Goal: Information Seeking & Learning: Learn about a topic

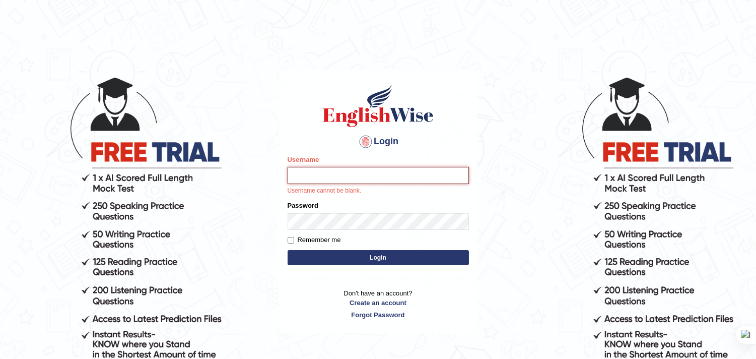
click at [337, 175] on input "Username" at bounding box center [378, 175] width 181 height 17
type input "bhuvaneswari_parramatta"
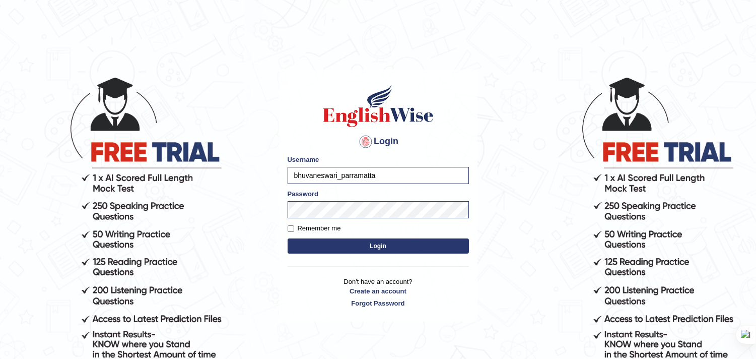
click at [365, 243] on button "Login" at bounding box center [378, 245] width 181 height 15
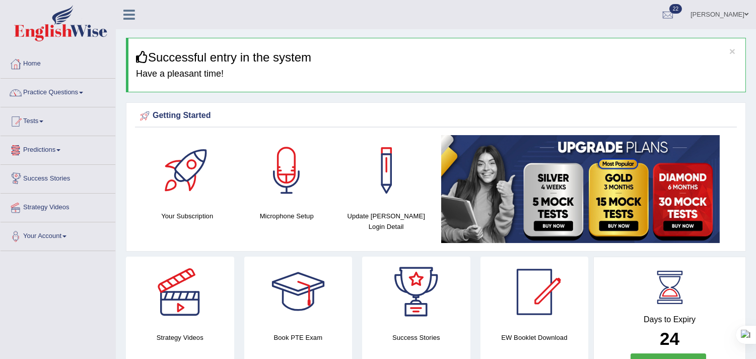
click at [61, 151] on link "Predictions" at bounding box center [58, 148] width 115 height 25
click at [83, 96] on link "Practice Questions" at bounding box center [58, 91] width 115 height 25
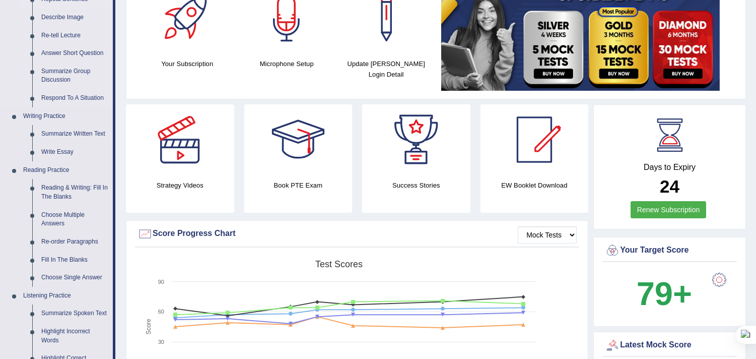
scroll to position [168, 0]
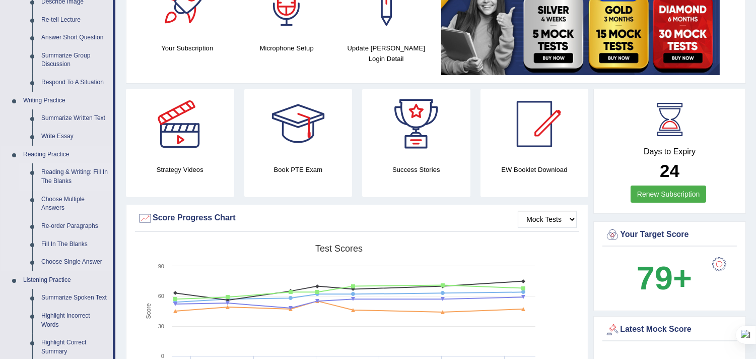
click at [79, 172] on link "Reading & Writing: Fill In The Blanks" at bounding box center [75, 176] width 76 height 27
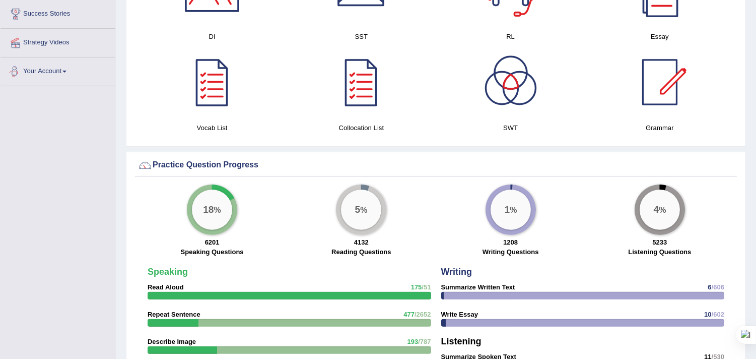
scroll to position [610, 0]
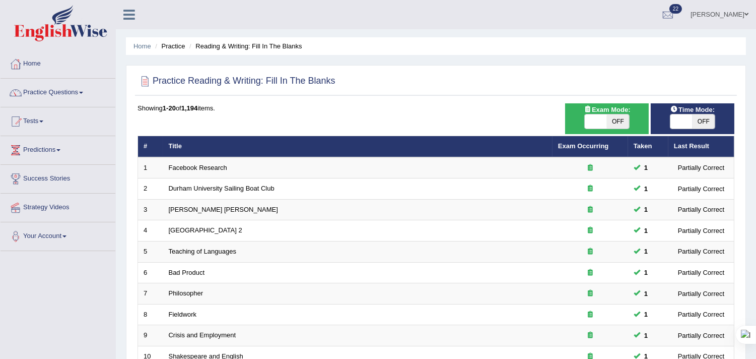
click at [755, 346] on div "Home Practice Reading & Writing: Fill In The Blanks Practice Reading & Writing:…" at bounding box center [436, 321] width 640 height 642
click at [755, 344] on div "Home Practice Reading & Writing: Fill In The Blanks Practice Reading & Writing:…" at bounding box center [436, 321] width 640 height 642
click at [756, 344] on div at bounding box center [756, 179] width 1 height 359
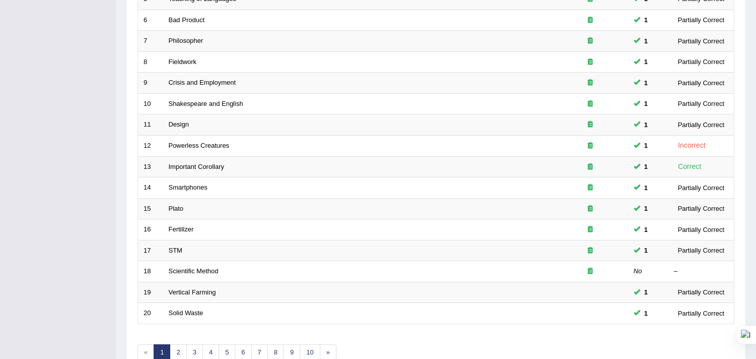
scroll to position [308, 0]
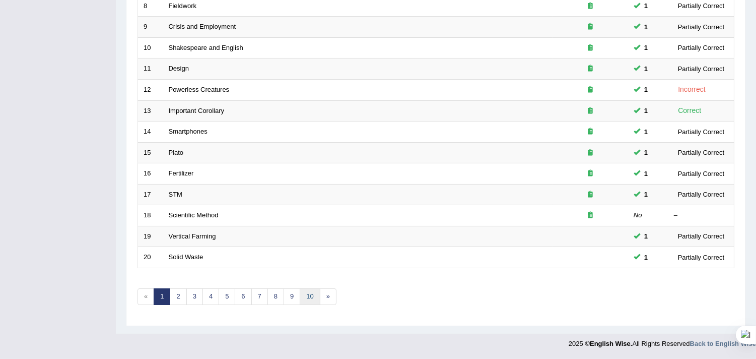
click at [313, 293] on link "10" at bounding box center [310, 296] width 20 height 17
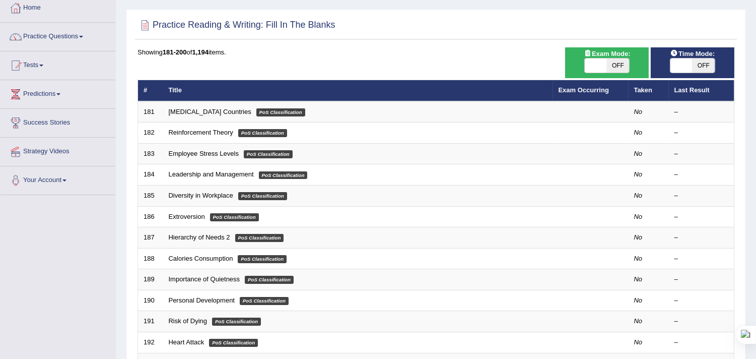
scroll to position [56, 0]
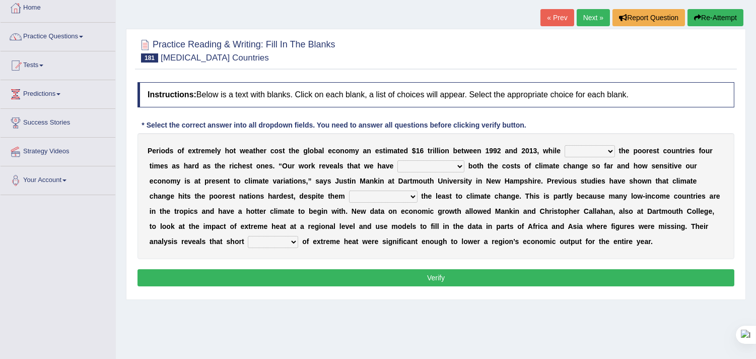
click at [607, 150] on select "defeated hitting hit defeating" at bounding box center [590, 151] width 50 height 12
select select "defeating"
click at [565, 145] on select "defeated hitting hit defeating" at bounding box center [590, 151] width 50 height 12
click at [460, 165] on select "underutilized underpinned underestimated underexposed" at bounding box center [430, 166] width 67 height 12
click at [259, 304] on div "Home Practice Reading & Writing: Fill In The Blanks Low-income Countries « Prev…" at bounding box center [436, 196] width 640 height 504
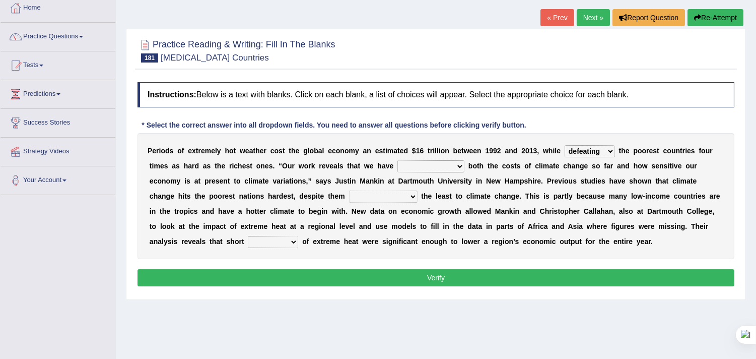
click at [460, 163] on select "underutilized underpinned underestimated underexposed" at bounding box center [430, 166] width 67 height 12
select select "underutilized"
click at [397, 160] on select "underutilized underpinned underestimated underexposed" at bounding box center [430, 166] width 67 height 12
click at [414, 196] on select "contributing permeating computing accommodating" at bounding box center [383, 196] width 69 height 12
select select "computing"
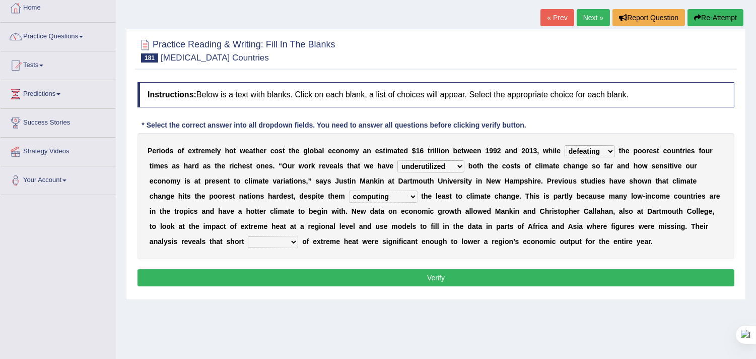
click at [349, 190] on select "contributing permeating computing accommodating" at bounding box center [383, 196] width 69 height 12
click at [291, 239] on select "spells effects lacks qualities" at bounding box center [273, 242] width 50 height 12
select select "effects"
click at [248, 236] on select "spells effects lacks qualities" at bounding box center [273, 242] width 50 height 12
click at [417, 280] on button "Verify" at bounding box center [436, 277] width 597 height 17
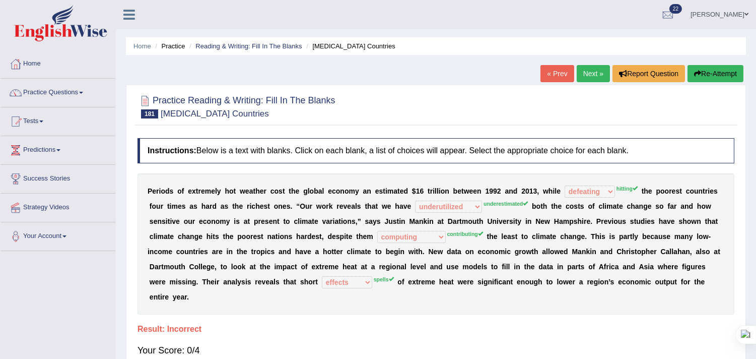
click at [587, 66] on link "Next »" at bounding box center [593, 73] width 33 height 17
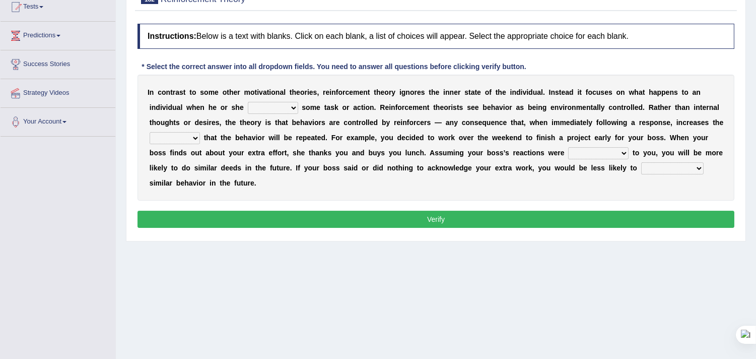
scroll to position [114, 0]
click at [294, 107] on select "reforms conforms confirms performs" at bounding box center [273, 108] width 50 height 12
select select "performs"
click at [248, 102] on select "reforms conforms confirms performs" at bounding box center [273, 108] width 50 height 12
click at [195, 135] on select "tendency potency probability capability" at bounding box center [175, 138] width 50 height 12
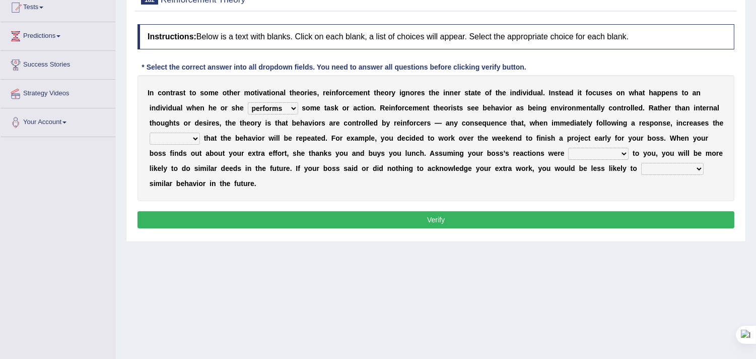
select select "capability"
click at [150, 132] on select "tendency potency probability capability" at bounding box center [175, 138] width 50 height 12
click at [626, 152] on select "comparable favorable reliable incomparable" at bounding box center [598, 154] width 60 height 12
select select "favorable"
click at [568, 148] on select "comparable favorable reliable incomparable" at bounding box center [598, 154] width 60 height 12
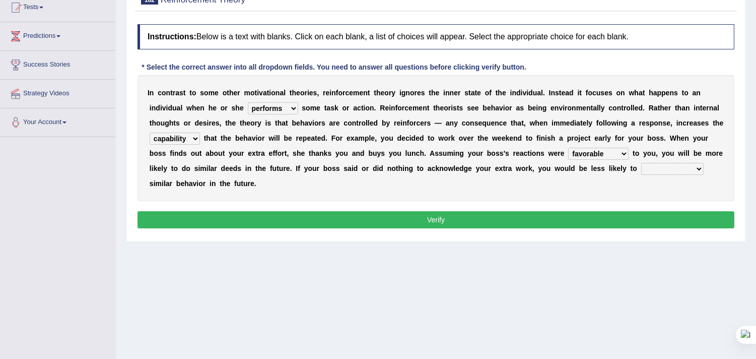
click at [699, 165] on select "galvanize legislate commemorate demonstrate" at bounding box center [672, 169] width 62 height 12
select select "demonstrate"
click at [641, 163] on select "galvanize legislate commemorate demonstrate" at bounding box center [672, 169] width 62 height 12
click at [393, 220] on button "Verify" at bounding box center [436, 219] width 597 height 17
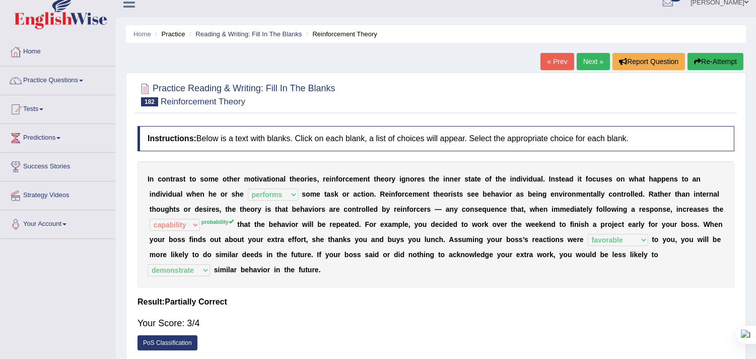
scroll to position [2, 0]
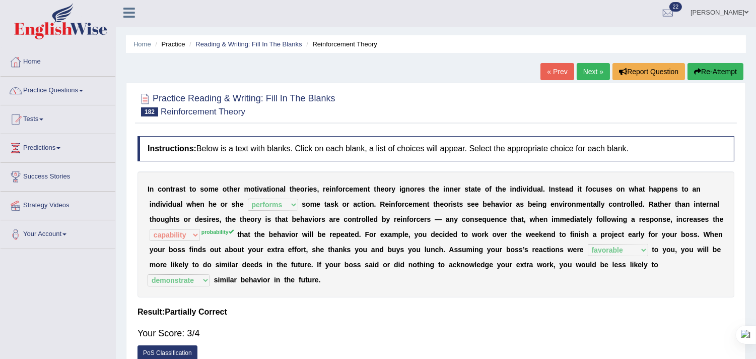
click at [592, 75] on link "Next »" at bounding box center [593, 71] width 33 height 17
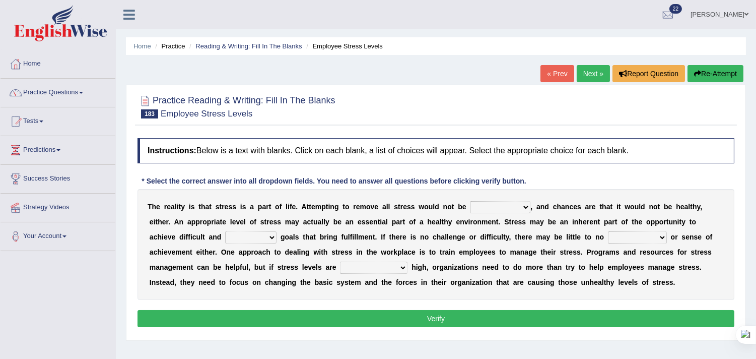
click at [525, 207] on select "characteristic realistic scholastic futuristic" at bounding box center [500, 207] width 60 height 12
select select "realistic"
click at [470, 201] on select "characteristic realistic scholastic futuristic" at bounding box center [500, 207] width 60 height 12
click at [271, 236] on select "worthwhile otherwhile redundant complied" at bounding box center [250, 237] width 51 height 12
select select "worthwhile"
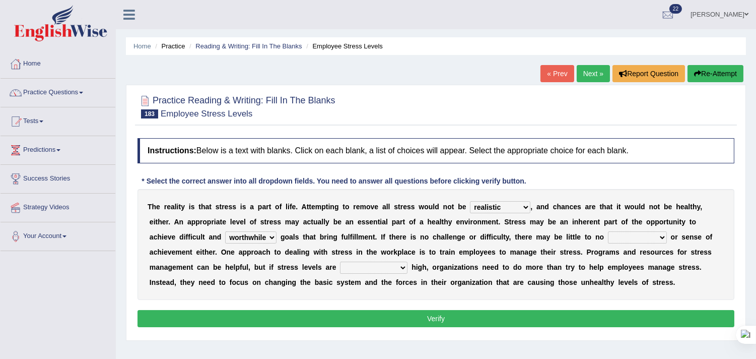
click at [225, 231] on select "worthwhile otherwhile redundant complied" at bounding box center [250, 237] width 51 height 12
click at [663, 237] on select "introspection satisfaction confection recollection" at bounding box center [637, 237] width 59 height 12
select select "satisfaction"
click at [608, 231] on select "introspection satisfaction confection recollection" at bounding box center [637, 237] width 59 height 12
click at [403, 267] on select "unreasonably psychologically necessarily intermediately" at bounding box center [374, 267] width 68 height 12
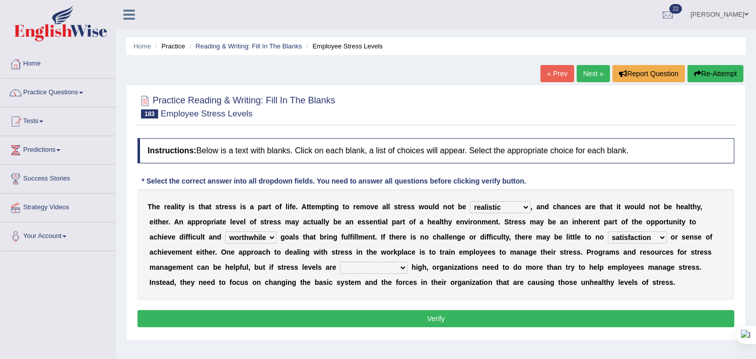
select select "psychologically"
click at [340, 261] on select "unreasonably psychologically necessarily intermediately" at bounding box center [374, 267] width 68 height 12
click at [451, 319] on button "Verify" at bounding box center [436, 318] width 597 height 17
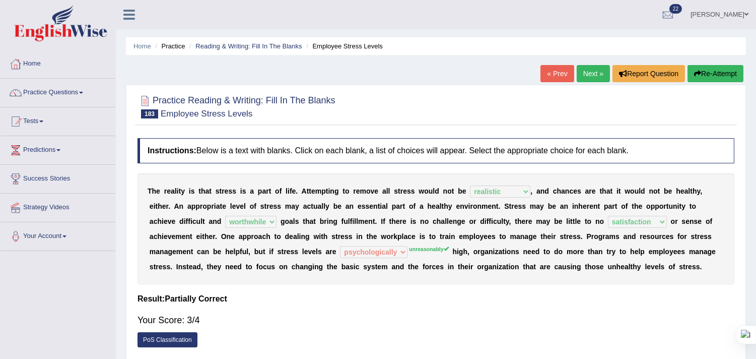
click at [598, 76] on link "Next »" at bounding box center [593, 73] width 33 height 17
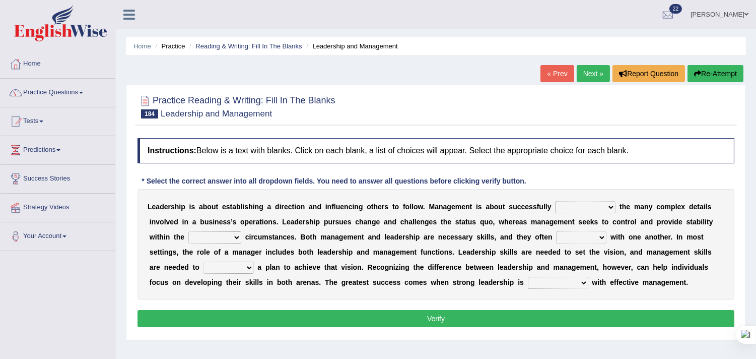
click at [611, 207] on select "Inspiring admiring depicting administering" at bounding box center [585, 207] width 60 height 12
select select "administering"
click at [555, 201] on select "Inspiring admiring depicting administering" at bounding box center [585, 207] width 60 height 12
click at [234, 237] on select "mentioning monitoring uninspiring existing" at bounding box center [214, 237] width 53 height 12
select select "existing"
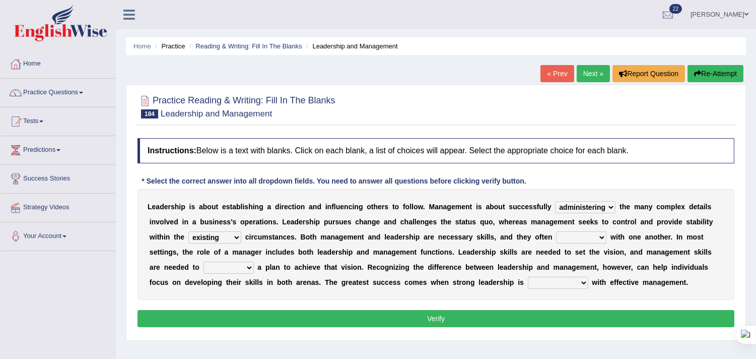
click at [188, 231] on select "mentioning monitoring uninspiring existing" at bounding box center [214, 237] width 53 height 12
click at [603, 234] on select "vitalize overlap reverb resurrect" at bounding box center [581, 237] width 50 height 12
select select "overlap"
click at [556, 231] on select "vitalize overlap reverb resurrect" at bounding box center [581, 237] width 50 height 12
click at [247, 264] on select "validate antedate reimburse implement" at bounding box center [229, 267] width 50 height 12
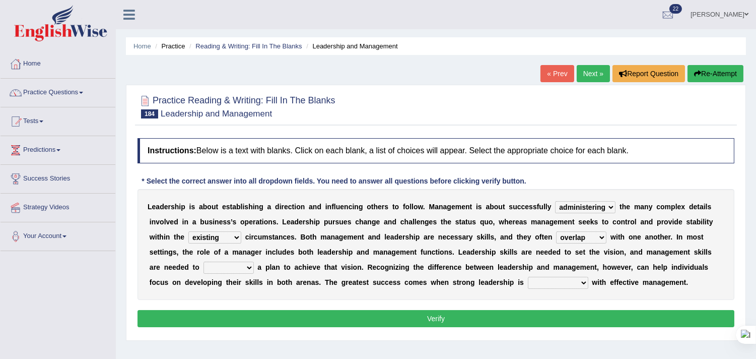
select select "implement"
click at [204, 261] on select "validate antedate reimburse implement" at bounding box center [229, 267] width 50 height 12
click at [586, 283] on select "paired impoverished impaired polished" at bounding box center [558, 283] width 60 height 12
select select "paired"
click at [528, 277] on select "paired impoverished impaired polished" at bounding box center [558, 283] width 60 height 12
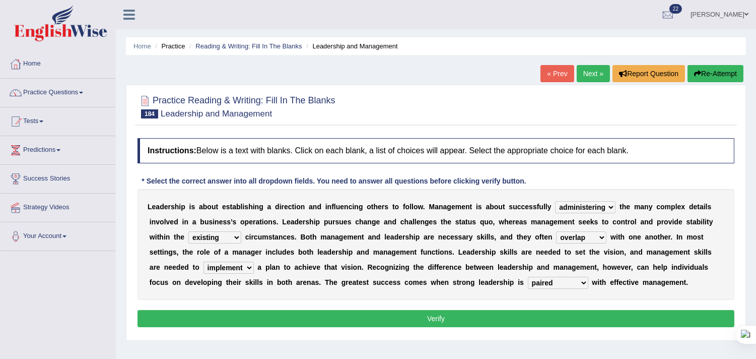
click at [503, 320] on button "Verify" at bounding box center [436, 318] width 597 height 17
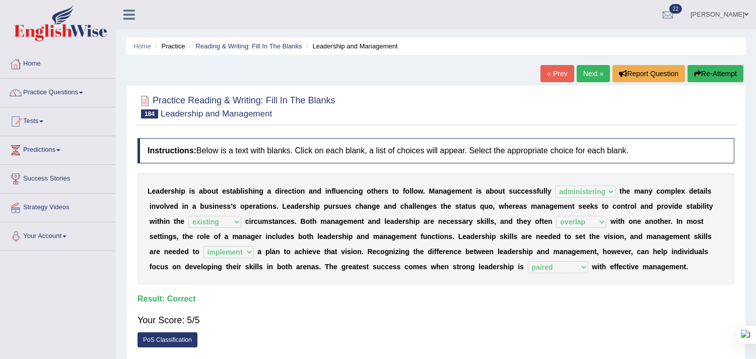
click at [590, 76] on link "Next »" at bounding box center [593, 73] width 33 height 17
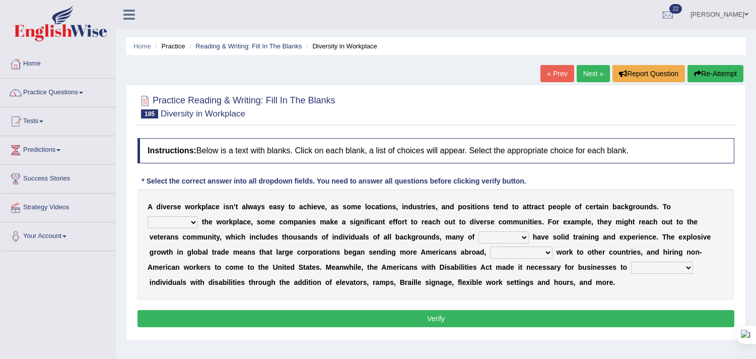
click at [195, 223] on select "intensify solidify simplify diversify" at bounding box center [173, 222] width 50 height 12
select select "intensify"
click at [148, 216] on select "intensify solidify simplify diversify" at bounding box center [173, 222] width 50 height 12
click at [195, 222] on select "intensify solidify simplify diversify" at bounding box center [173, 222] width 50 height 12
click at [148, 216] on select "intensify solidify simplify diversify" at bounding box center [173, 222] width 50 height 12
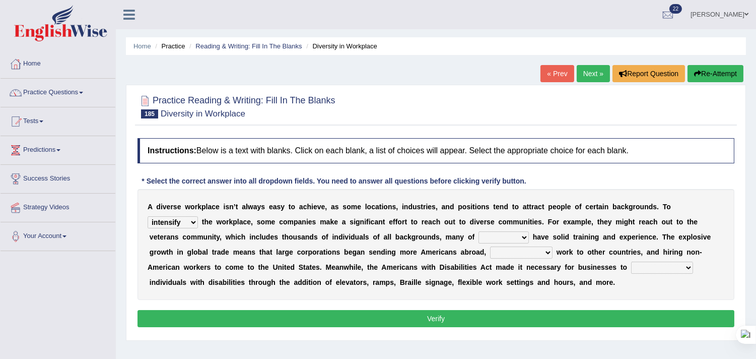
click at [524, 237] on select "which them whom who" at bounding box center [504, 237] width 50 height 12
select select "them"
click at [479, 231] on select "which them whom who" at bounding box center [504, 237] width 50 height 12
click at [524, 237] on select "which them whom who" at bounding box center [504, 237] width 50 height 12
click at [277, 301] on div "Instructions: Below is a text with blanks. Click on each blank, a list of choic…" at bounding box center [436, 234] width 602 height 202
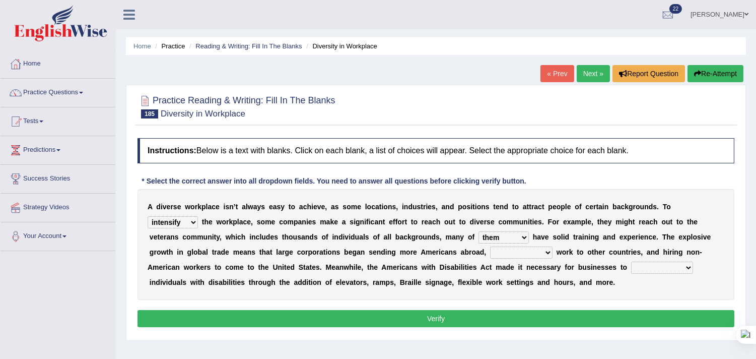
click at [550, 250] on select "outnumbering outperforming outweighing outsourcing" at bounding box center [521, 252] width 62 height 12
select select "outperforming"
click at [490, 246] on select "outnumbering outperforming outweighing outsourcing" at bounding box center [521, 252] width 62 height 12
click at [690, 268] on select "accommodate validate antedate reimburse" at bounding box center [662, 267] width 62 height 12
select select "accommodate"
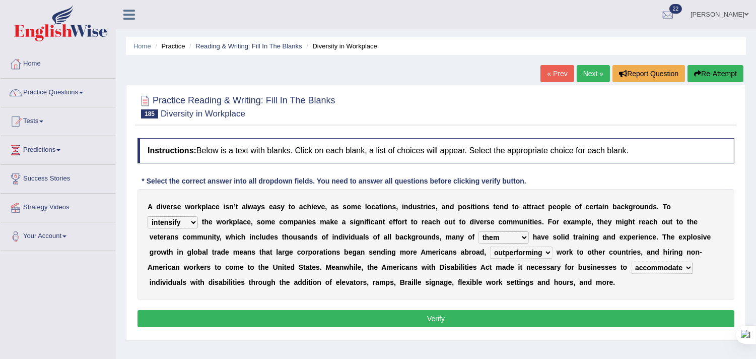
click at [631, 261] on select "accommodate validate antedate reimburse" at bounding box center [662, 267] width 62 height 12
click at [450, 313] on button "Verify" at bounding box center [436, 318] width 597 height 17
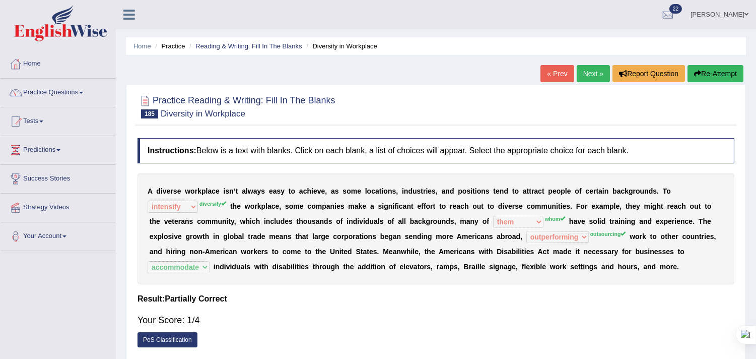
click at [587, 72] on link "Next »" at bounding box center [593, 73] width 33 height 17
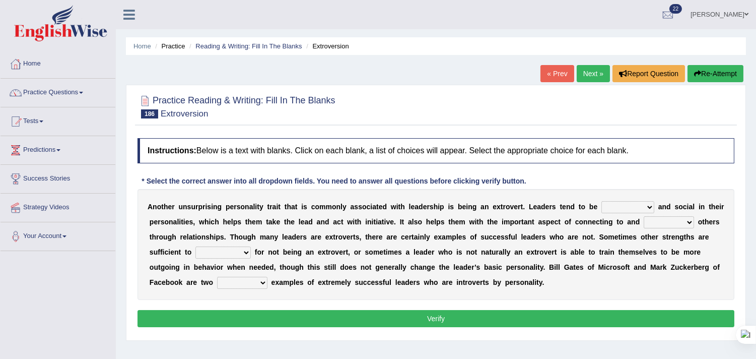
click at [647, 207] on select "ongoing outrageous outgoing forgoing" at bounding box center [628, 207] width 53 height 12
select select "ongoing"
click at [602, 201] on select "ongoing outrageous outgoing forgoing" at bounding box center [628, 207] width 53 height 12
click at [694, 222] on select "inspired respiring inspiring respired" at bounding box center [669, 222] width 50 height 12
select select "inspiring"
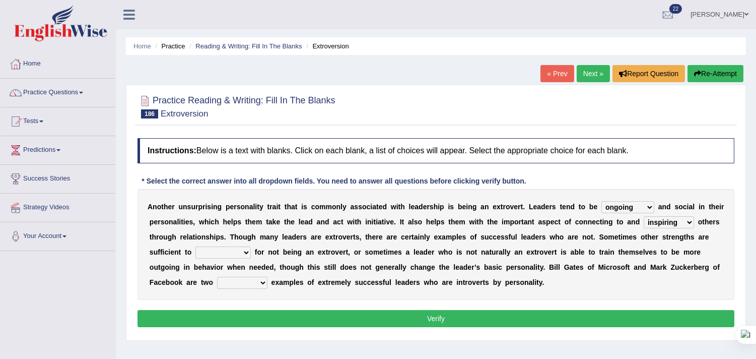
click at [663, 216] on select "inspired respiring inspiring respired" at bounding box center [669, 222] width 50 height 12
click at [251, 249] on select "compensate decorate navigate corporate" at bounding box center [222, 252] width 55 height 12
select select "compensate"
click at [210, 246] on select "compensate decorate navigate corporate" at bounding box center [222, 252] width 55 height 12
click at [262, 284] on select "potent pertinent prominent immanent" at bounding box center [242, 283] width 50 height 12
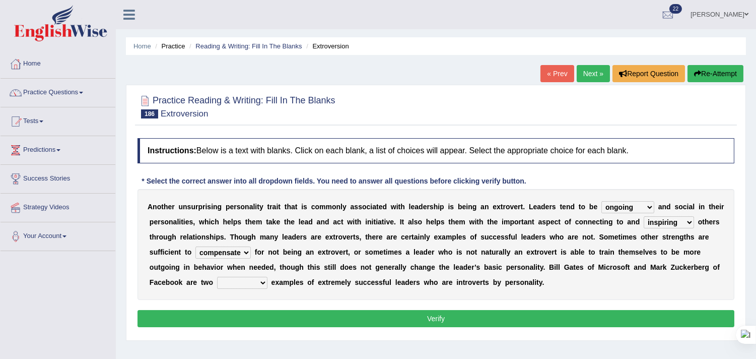
select select "prominent"
click at [217, 277] on select "potent pertinent prominent immanent" at bounding box center [242, 283] width 50 height 12
click at [447, 318] on button "Verify" at bounding box center [436, 318] width 597 height 17
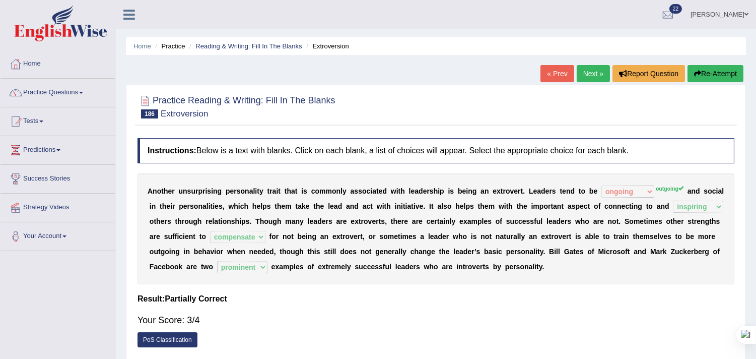
click at [586, 68] on link "Next »" at bounding box center [593, 73] width 33 height 17
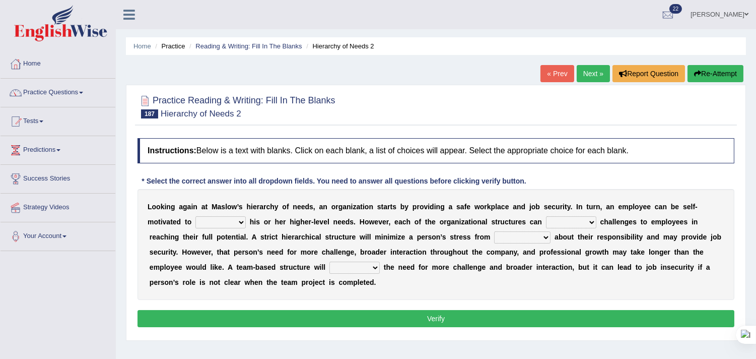
click at [243, 220] on select "fulfill refill relate revive" at bounding box center [220, 222] width 50 height 12
select select "fulfill"
click at [195, 216] on select "fulfill refill relate revive" at bounding box center [220, 222] width 50 height 12
click at [593, 220] on select "hose pose poise dose" at bounding box center [571, 222] width 50 height 12
select select "dose"
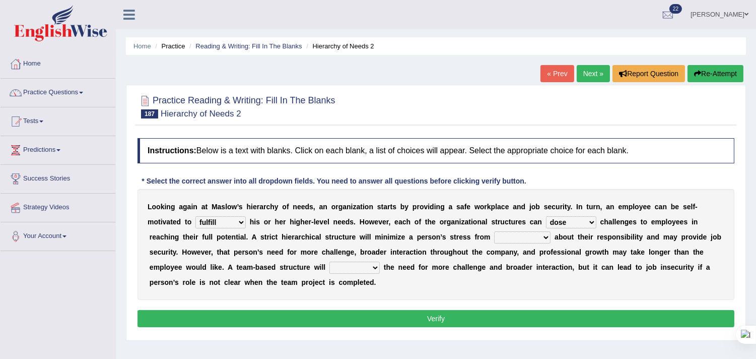
click at [546, 216] on select "hose pose poise dose" at bounding box center [571, 222] width 50 height 12
click at [546, 237] on select "ambiguity accessibility individuality punctuality" at bounding box center [522, 237] width 56 height 12
select select "individuality"
click at [495, 231] on select "ambiguity accessibility individuality punctuality" at bounding box center [522, 237] width 56 height 12
click at [374, 266] on select "compress confess depress address" at bounding box center [354, 267] width 50 height 12
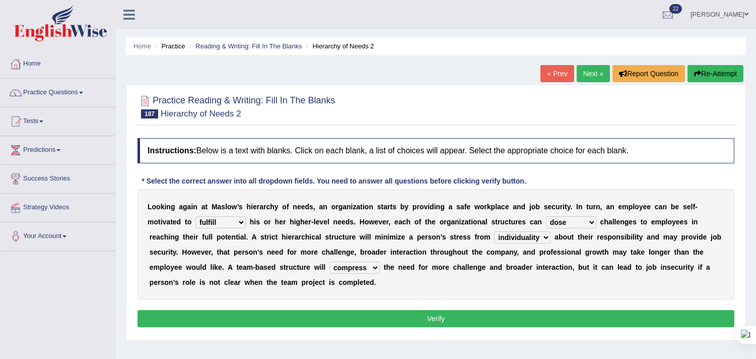
click at [329, 261] on select "compress confess depress address" at bounding box center [354, 267] width 50 height 12
click at [373, 267] on select "compress confess depress address" at bounding box center [354, 267] width 50 height 12
select select "address"
click at [329, 261] on select "compress confess depress address" at bounding box center [354, 267] width 50 height 12
drag, startPoint x: 394, startPoint y: 320, endPoint x: 399, endPoint y: 314, distance: 7.6
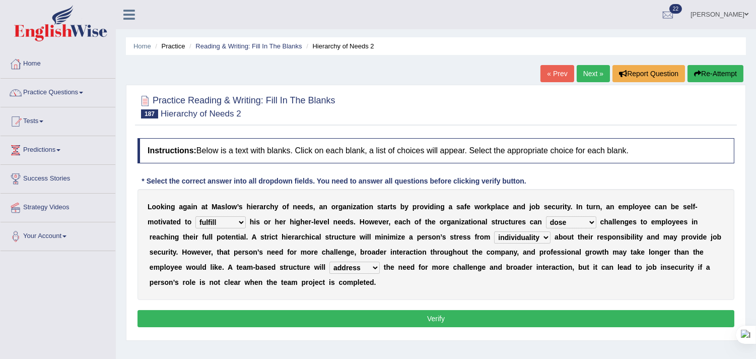
click at [396, 318] on button "Verify" at bounding box center [436, 318] width 597 height 17
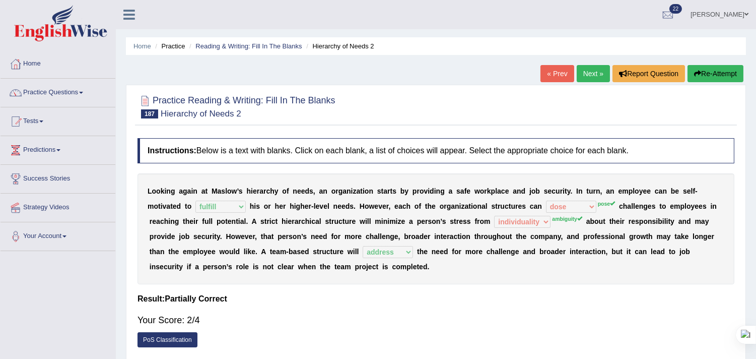
click at [584, 69] on link "Next »" at bounding box center [593, 73] width 33 height 17
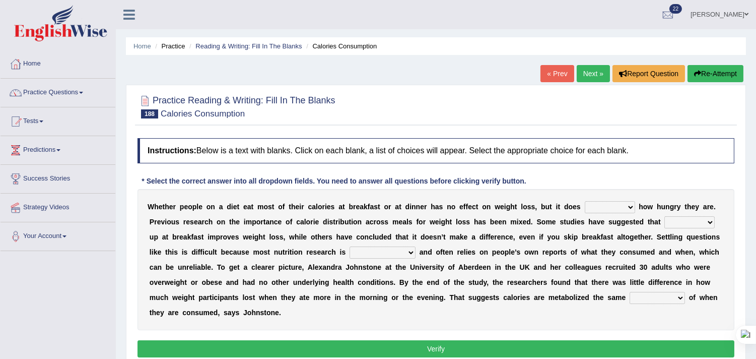
click at [630, 206] on select "affect defect effect collect" at bounding box center [610, 207] width 50 height 12
click at [585, 201] on select "affect defect effect collect" at bounding box center [610, 207] width 50 height 12
click at [630, 205] on select "affect defect effect collect" at bounding box center [610, 207] width 50 height 12
select select "collect"
click at [585, 201] on select "affect defect effect collect" at bounding box center [610, 207] width 50 height 12
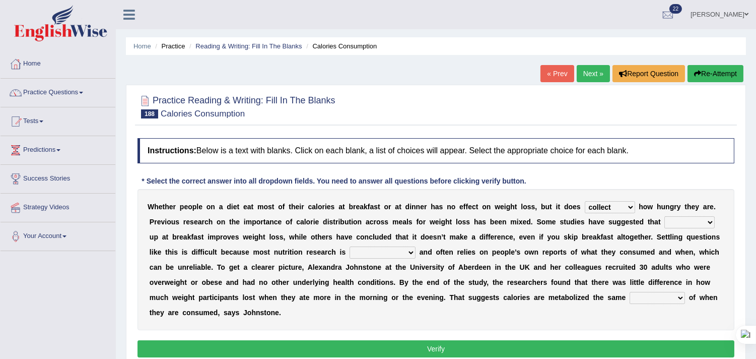
click at [711, 220] on select "firing defiling filling compiling" at bounding box center [689, 222] width 50 height 12
select select "filling"
click at [665, 216] on select "firing defiling filling compiling" at bounding box center [689, 222] width 50 height 12
click at [412, 250] on select "conventional gravitational observational disproportional" at bounding box center [383, 252] width 66 height 12
select select "observational"
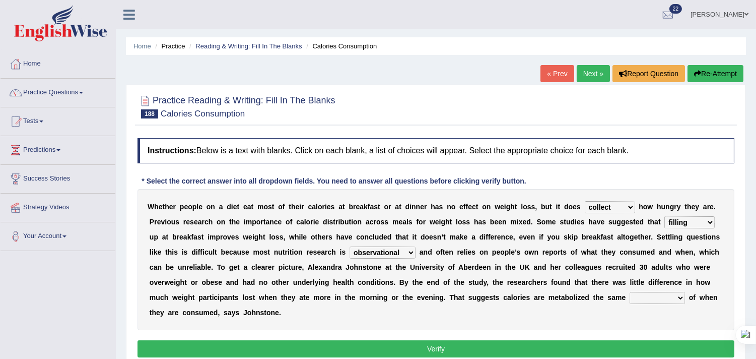
click at [350, 246] on select "conventional gravitational observational disproportional" at bounding box center [383, 252] width 66 height 12
click at [679, 296] on select "seedless priceless emotionless regardless" at bounding box center [657, 298] width 55 height 12
select select "priceless"
click at [630, 292] on select "seedless priceless emotionless regardless" at bounding box center [657, 298] width 55 height 12
click at [481, 345] on button "Verify" at bounding box center [436, 348] width 597 height 17
